Goal: Task Accomplishment & Management: Use online tool/utility

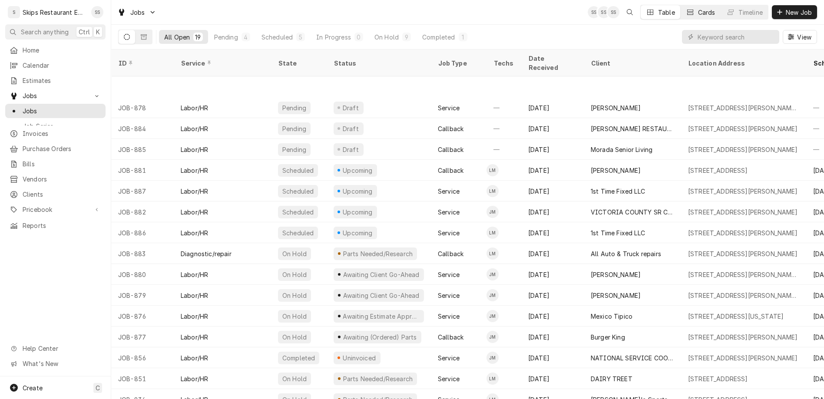
scroll to position [54, 0]
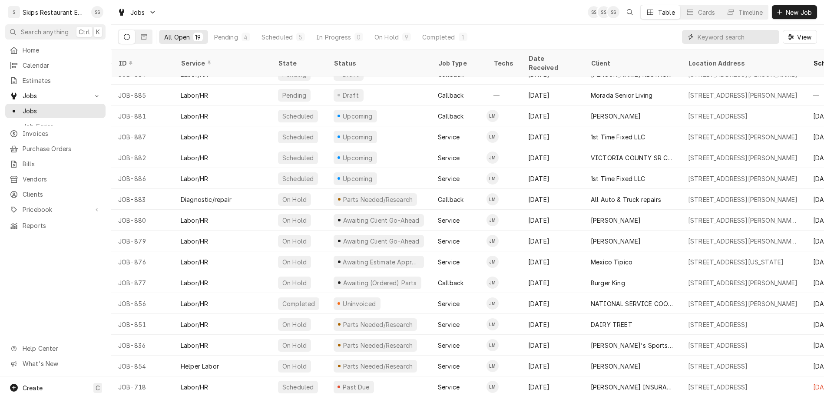
click at [736, 30] on input "Dynamic Content Wrapper" at bounding box center [735, 37] width 77 height 14
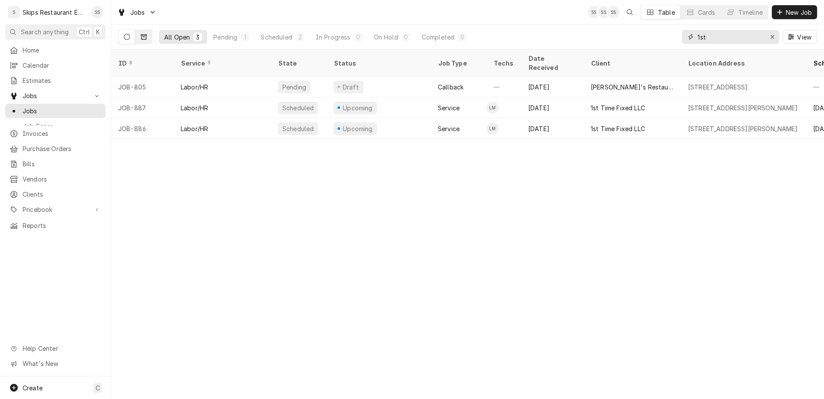
type input "1st"
click at [141, 34] on icon "Dynamic Content Wrapper" at bounding box center [144, 37] width 6 height 6
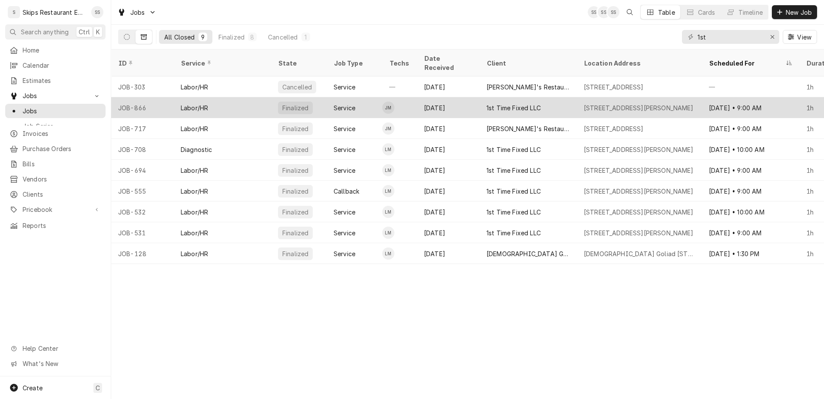
click at [486, 103] on div "1st Time Fixed LLC" at bounding box center [513, 107] width 54 height 9
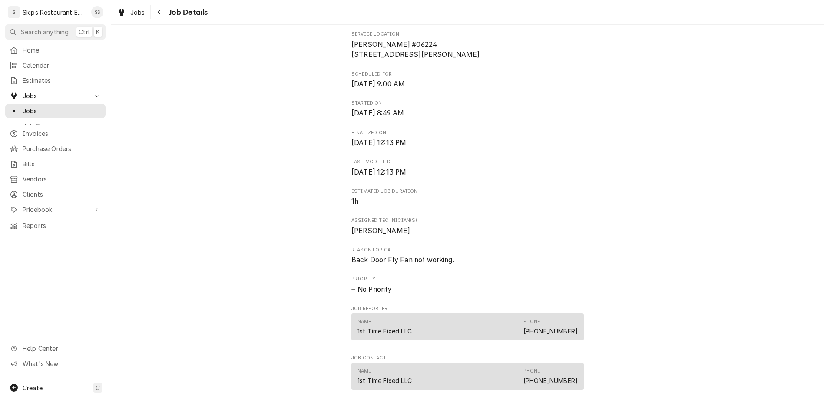
scroll to position [271, 0]
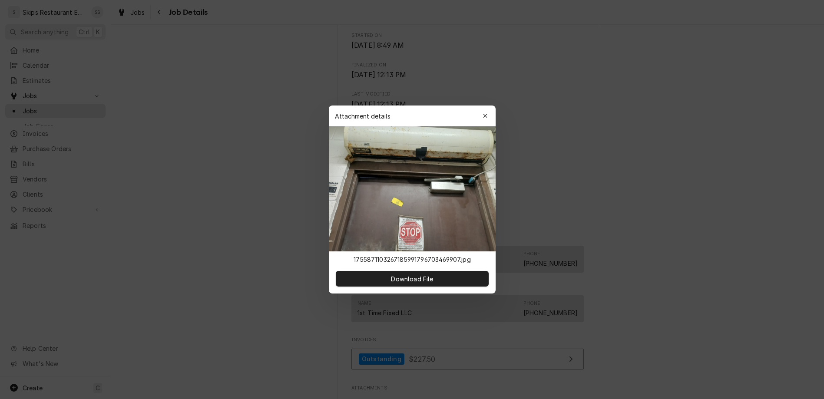
click at [482, 119] on icon "button" at bounding box center [484, 116] width 5 height 6
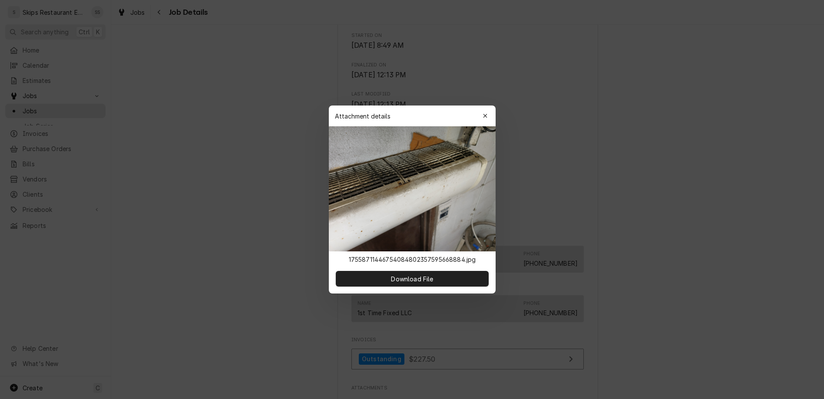
click at [440, 271] on button "Download File" at bounding box center [412, 279] width 153 height 16
click at [482, 119] on icon "button" at bounding box center [484, 116] width 5 height 6
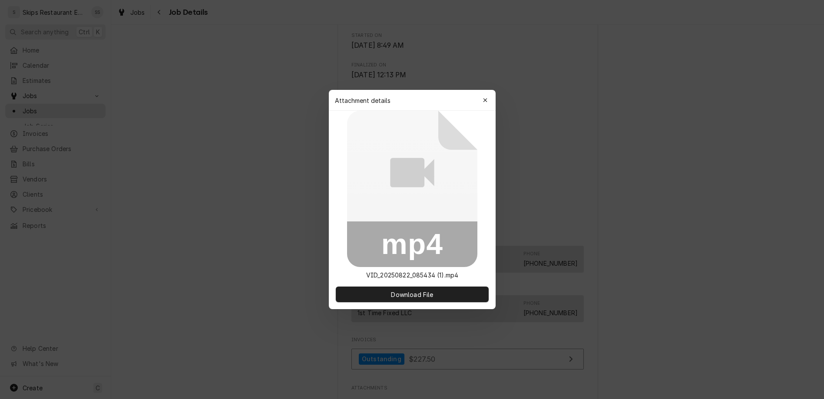
click at [481, 105] on div "button" at bounding box center [485, 100] width 9 height 9
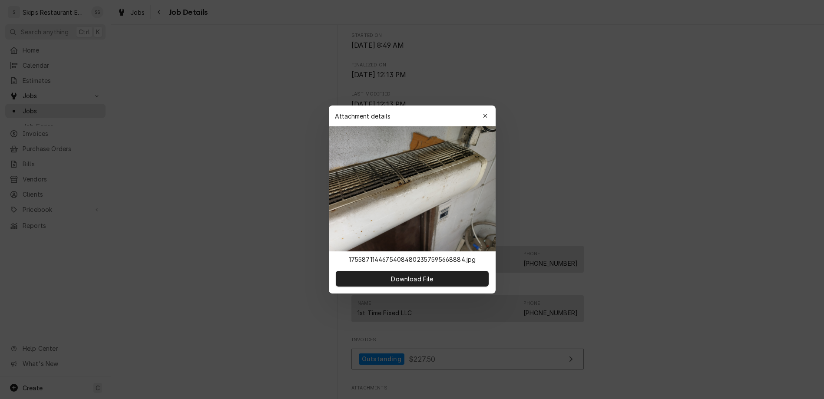
click at [439, 271] on button "Download File" at bounding box center [412, 279] width 153 height 16
drag, startPoint x: 9, startPoint y: 171, endPoint x: 245, endPoint y: 231, distance: 243.6
click at [245, 231] on div at bounding box center [412, 199] width 824 height 399
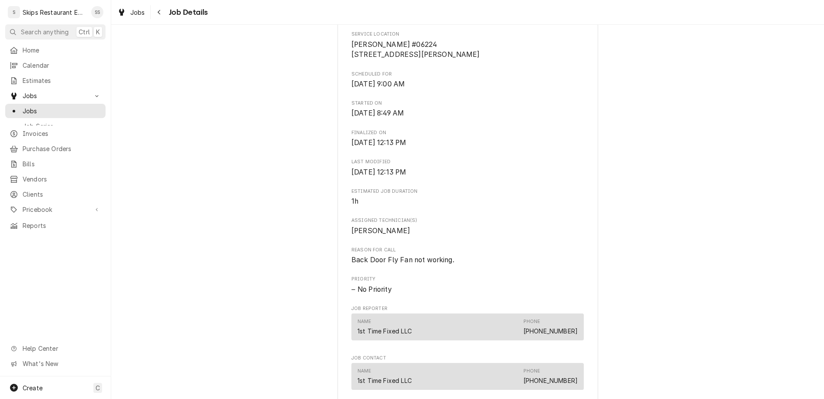
scroll to position [298, 0]
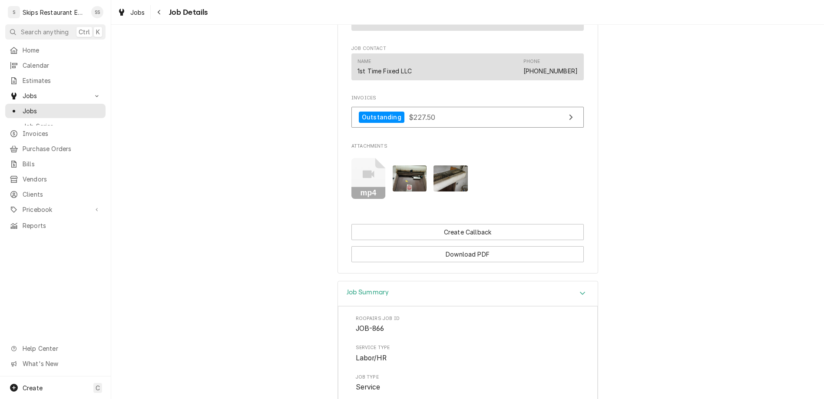
scroll to position [377, 0]
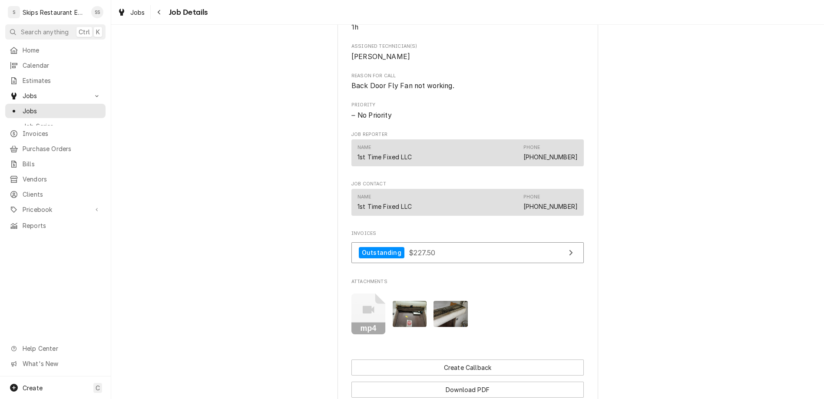
click at [405, 301] on img "Attachments" at bounding box center [409, 314] width 34 height 26
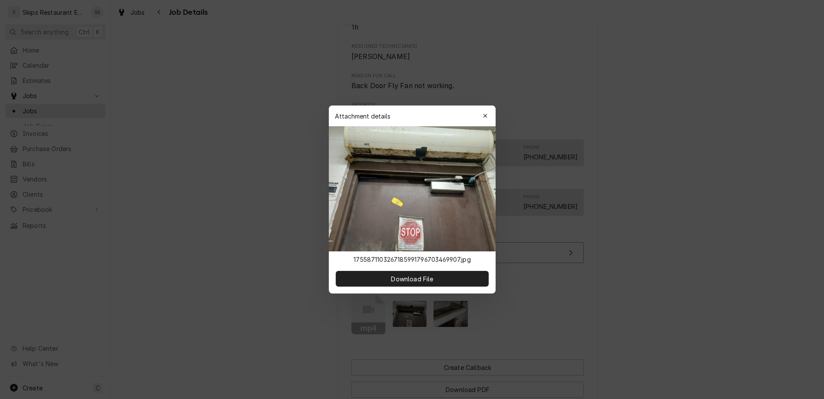
click at [381, 165] on img at bounding box center [412, 188] width 167 height 125
click at [412, 274] on span "Download File" at bounding box center [412, 278] width 46 height 9
